Goal: Task Accomplishment & Management: Manage account settings

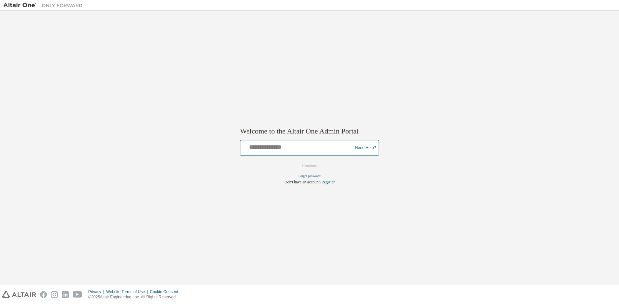
click at [328, 146] on input "text" at bounding box center [297, 147] width 109 height 10
type input "**********"
click at [314, 162] on button "Continue" at bounding box center [309, 166] width 28 height 10
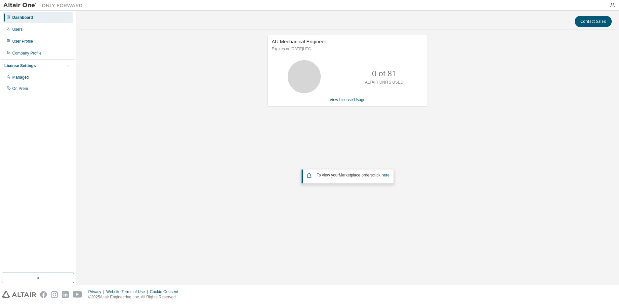
click at [491, 102] on div "AU Mechanical Engineer Expires on [DATE] UTC 0 of 81 ALTAIR UNITS USED View Lic…" at bounding box center [347, 134] width 536 height 198
